Goal: Task Accomplishment & Management: Complete application form

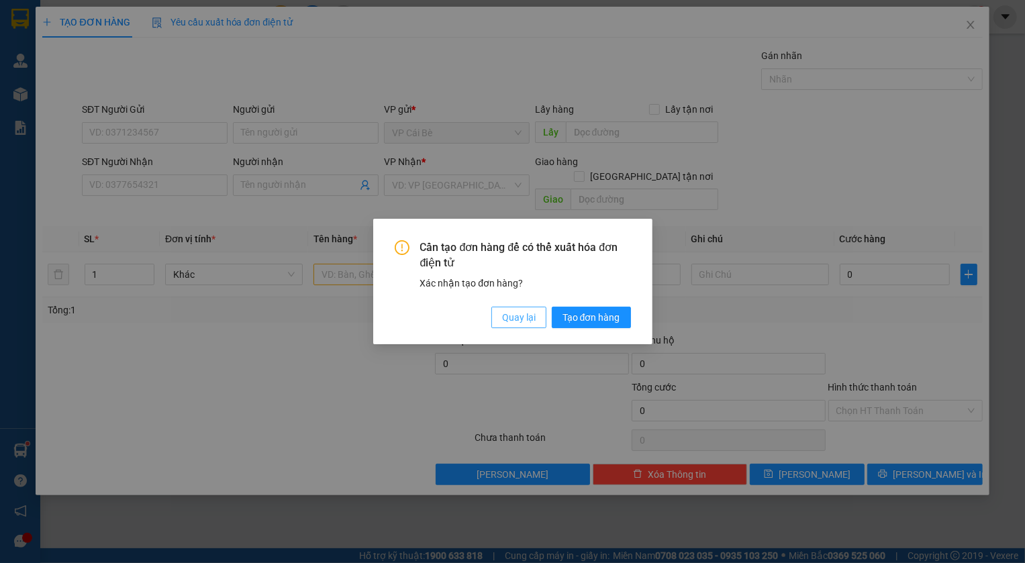
click at [512, 321] on span "Quay lại" at bounding box center [519, 317] width 34 height 15
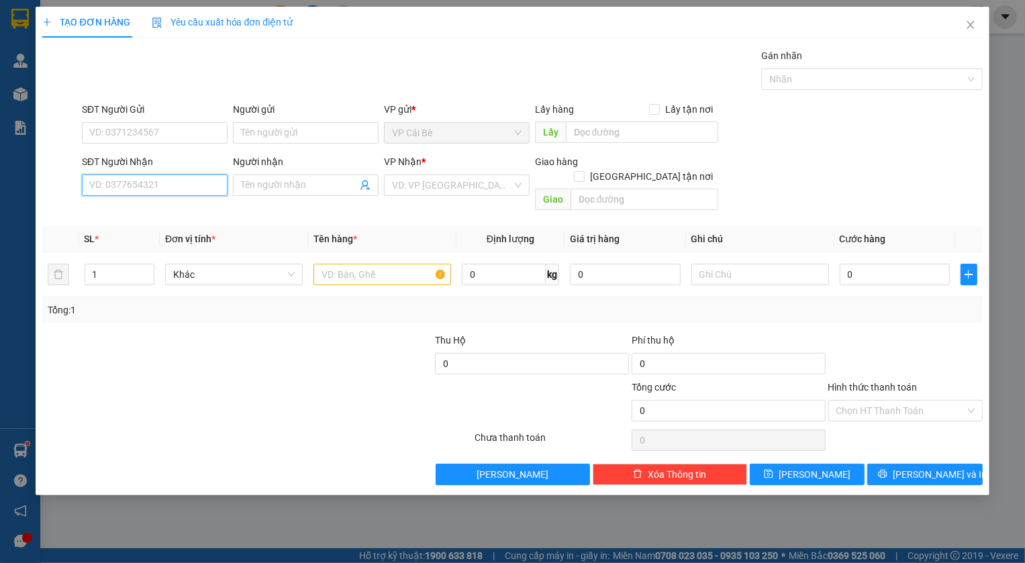
click at [176, 193] on input "SĐT Người Nhận" at bounding box center [155, 184] width 146 height 21
click at [125, 212] on div "0867685639 - VINH" at bounding box center [154, 212] width 129 height 15
type input "0867685639"
type input "VINH"
type input "20.000"
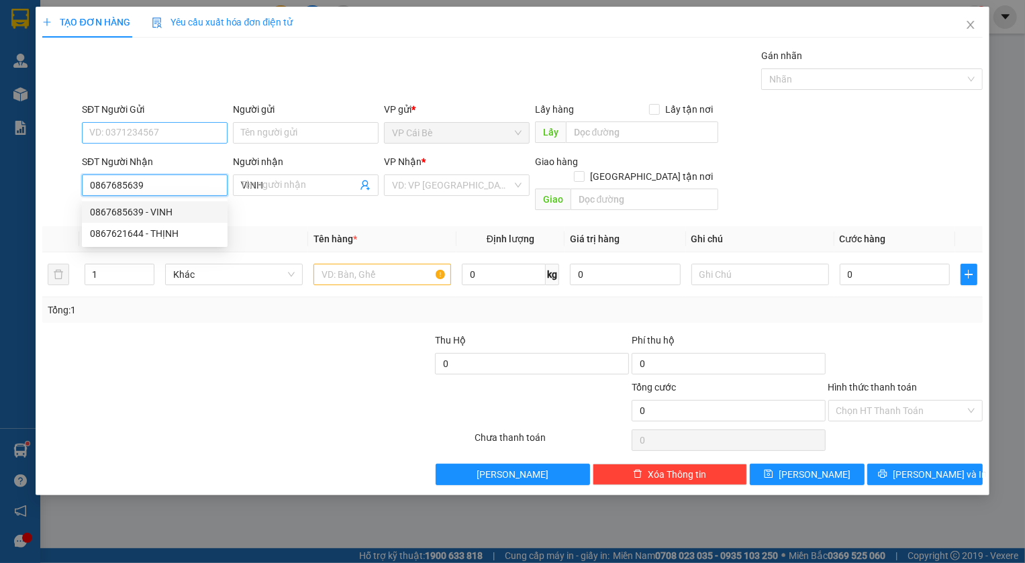
type input "20.000"
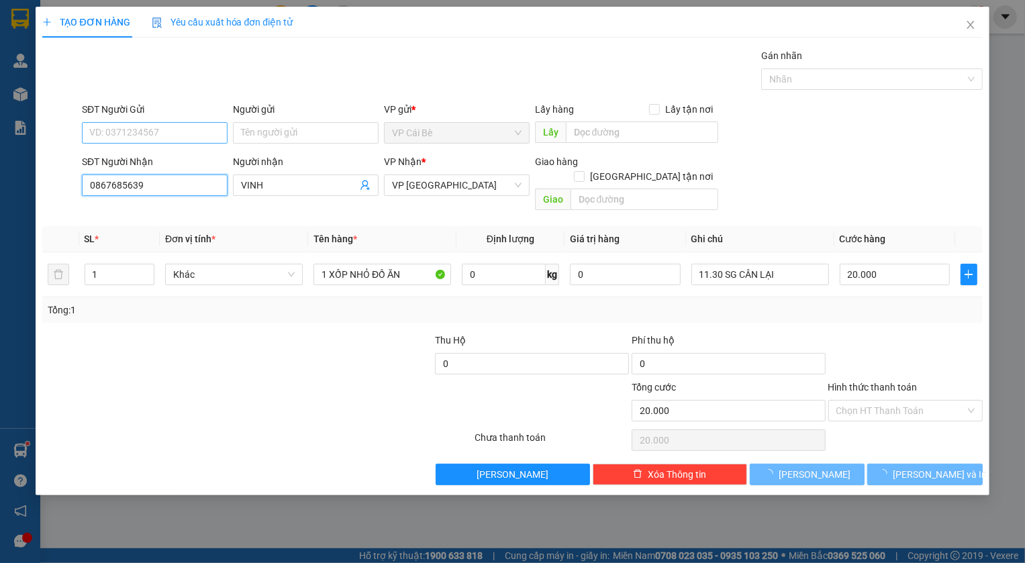
type input "0867685639"
click at [146, 132] on input "SĐT Người Gửi" at bounding box center [155, 132] width 146 height 21
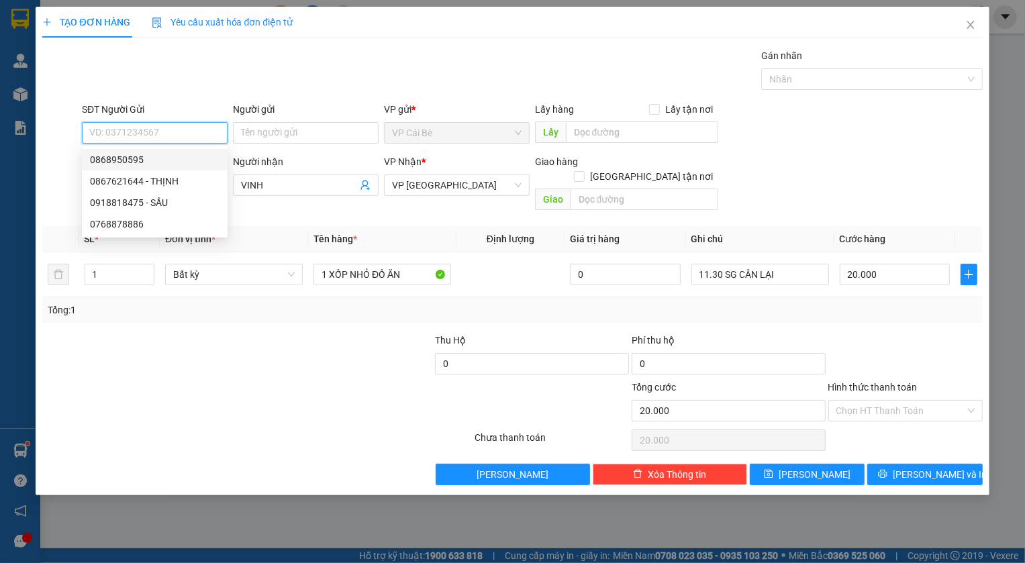
click at [158, 160] on div "0868950595" at bounding box center [154, 159] width 129 height 15
type input "0868950595"
type input "PHÚ NHUẬN"
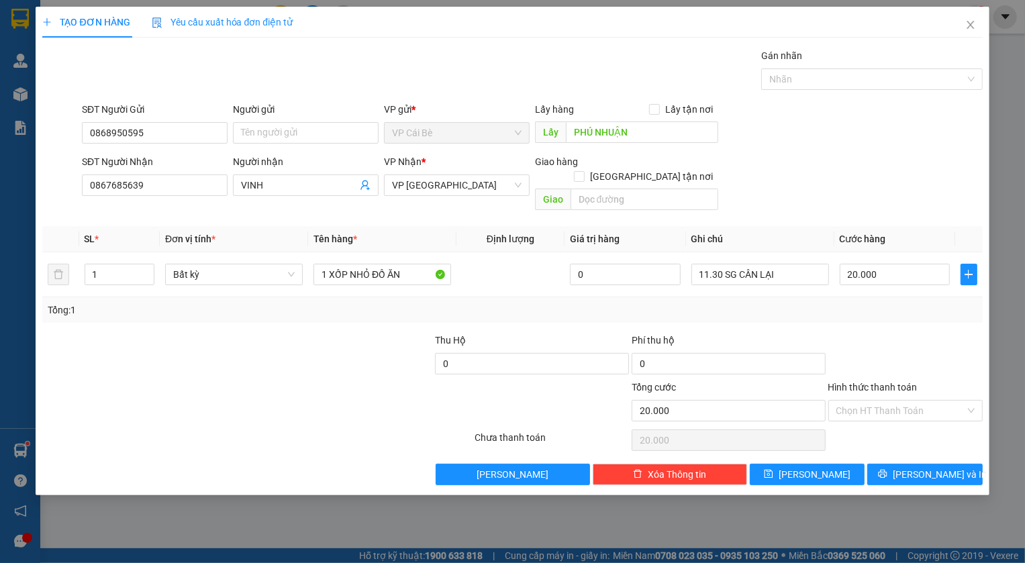
click at [363, 333] on div at bounding box center [336, 356] width 197 height 47
click at [517, 297] on div "Tổng: 1" at bounding box center [511, 309] width 939 height 25
drag, startPoint x: 369, startPoint y: 260, endPoint x: 347, endPoint y: 256, distance: 22.5
click at [347, 264] on input "1 XỐP NHỎ ĐỒ ĂN" at bounding box center [382, 274] width 138 height 21
type input "1 XỐP ĐỒ ĂN"
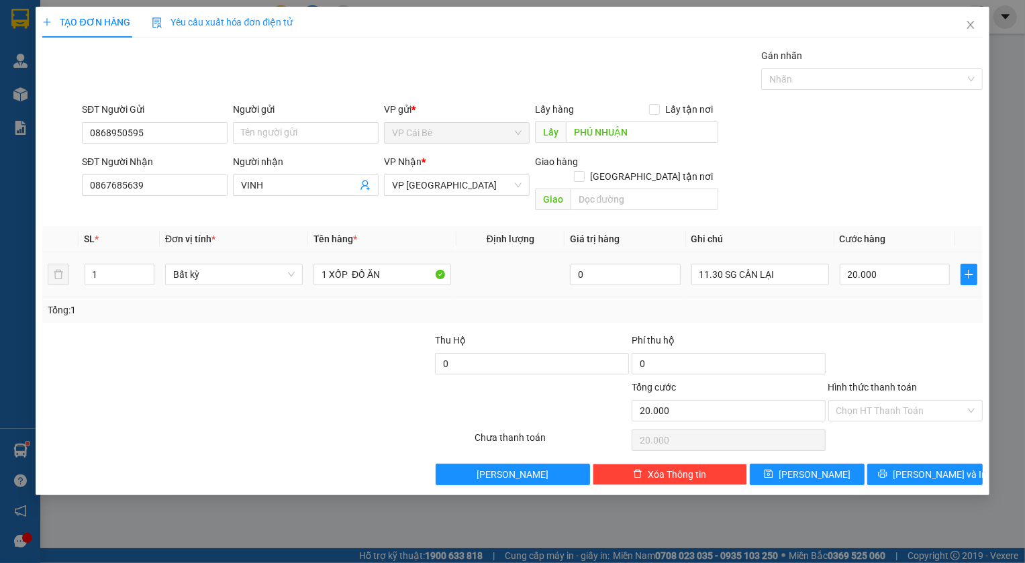
click at [482, 272] on td at bounding box center [510, 274] width 108 height 45
click at [821, 158] on div "SĐT Người Nhận 0867685639 Người nhận VINH VP Nhận * VP [GEOGRAPHIC_DATA] Giao h…" at bounding box center [532, 185] width 906 height 62
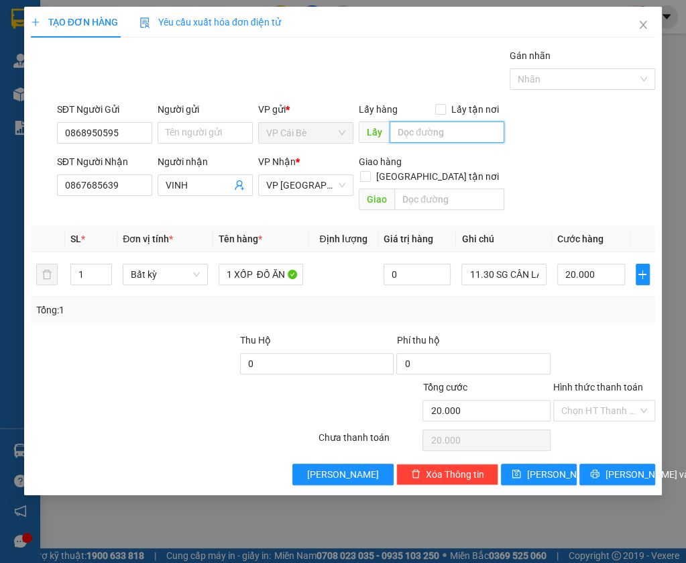
click at [415, 135] on input "text" at bounding box center [447, 131] width 115 height 21
type input "l"
type input "LỘ QUẸO"
click at [557, 464] on button "[PERSON_NAME]" at bounding box center [539, 474] width 76 height 21
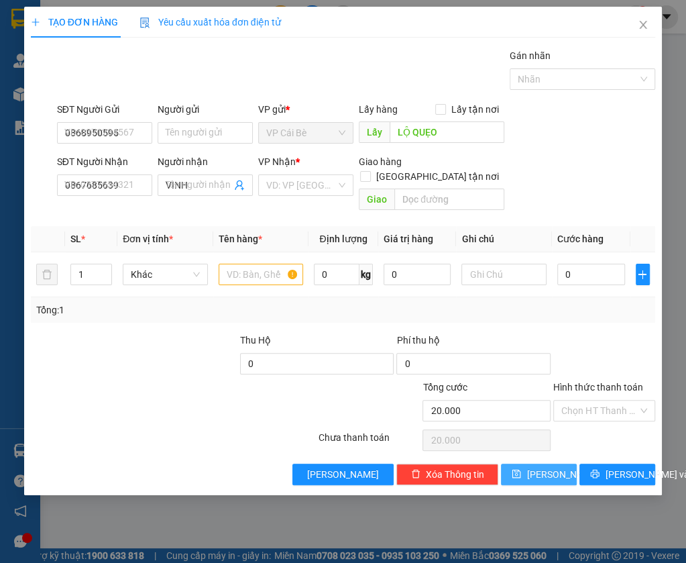
type input "0"
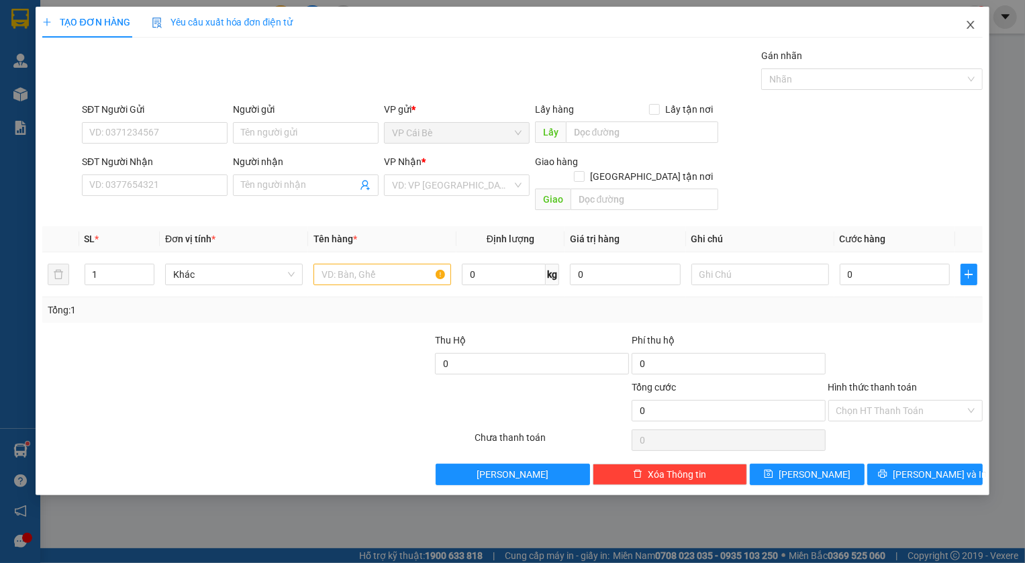
click at [965, 20] on icon "close" at bounding box center [970, 24] width 11 height 11
